Goal: Entertainment & Leisure: Consume media (video, audio)

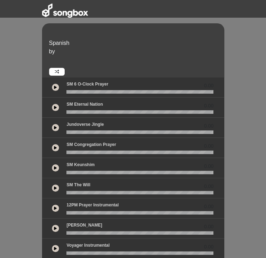
click at [52, 84] on button at bounding box center [55, 87] width 7 height 7
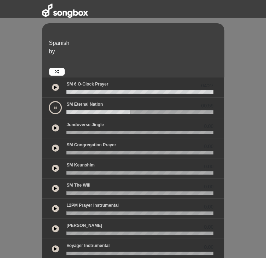
click at [52, 145] on button at bounding box center [55, 148] width 7 height 7
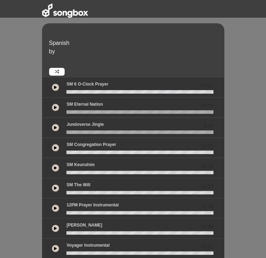
click at [62, 142] on div "SM Congregation Prayer 03:22" at bounding box center [140, 146] width 156 height 9
click at [67, 142] on p "SM Congregation Prayer" at bounding box center [133, 145] width 132 height 6
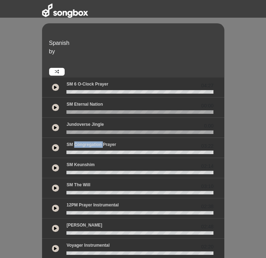
click at [54, 86] on icon at bounding box center [55, 88] width 3 height 4
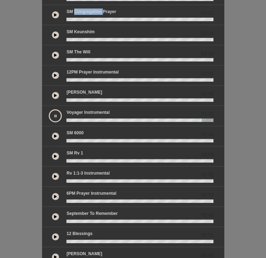
scroll to position [134, 0]
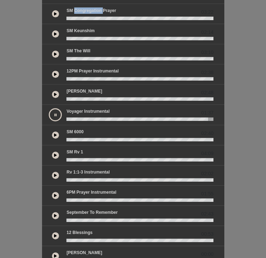
click at [49, 108] on button at bounding box center [55, 114] width 13 height 13
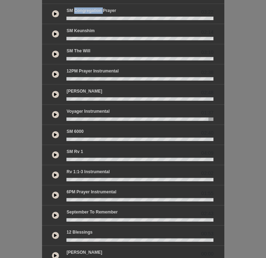
click at [67, 117] on wave at bounding box center [140, 119] width 147 height 4
click at [52, 111] on button at bounding box center [55, 114] width 7 height 7
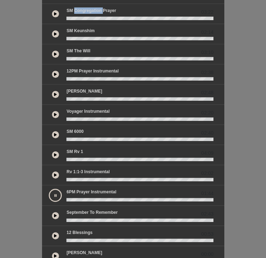
click at [54, 254] on icon at bounding box center [55, 256] width 3 height 4
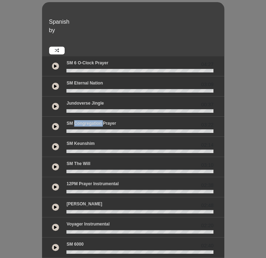
scroll to position [21, 0]
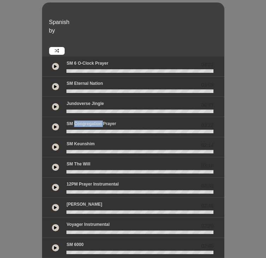
click at [54, 125] on icon at bounding box center [55, 127] width 3 height 4
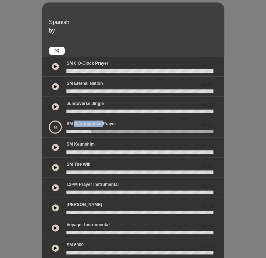
click at [49, 121] on button at bounding box center [55, 127] width 13 height 13
